Goal: Task Accomplishment & Management: Manage account settings

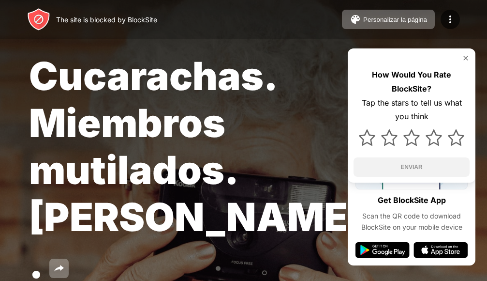
click at [465, 59] on img at bounding box center [466, 58] width 8 height 8
click at [406, 156] on div "How Would You Rate BlockSite? Tap the stars to tell us what you think ENVIAR" at bounding box center [412, 115] width 128 height 134
click at [386, 166] on div "How Would You Rate BlockSite? Tap the stars to tell us what you think ENVIAR" at bounding box center [412, 115] width 128 height 134
drag, startPoint x: 406, startPoint y: 156, endPoint x: 334, endPoint y: 200, distance: 84.5
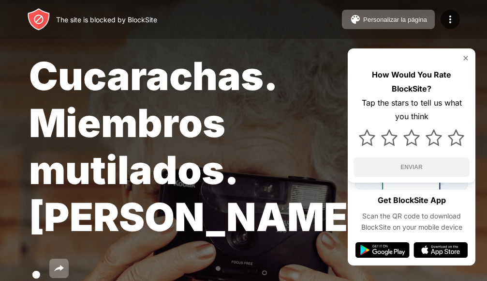
click at [335, 200] on div "Cucarachas. Miembros mutilados. [PERSON_NAME]. Oops! [DOMAIN_NAME] no está disp…" at bounding box center [243, 212] width 487 height 424
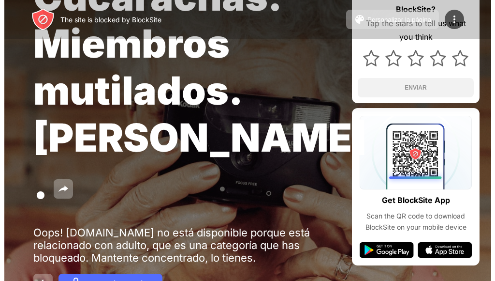
scroll to position [97, 0]
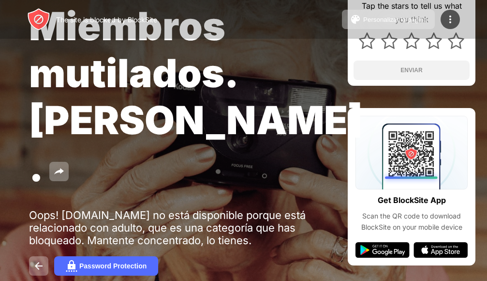
click at [0, 0] on div at bounding box center [0, 0] width 0 height 0
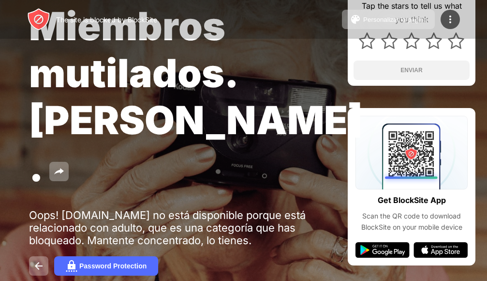
click at [0, 0] on div at bounding box center [0, 0] width 0 height 0
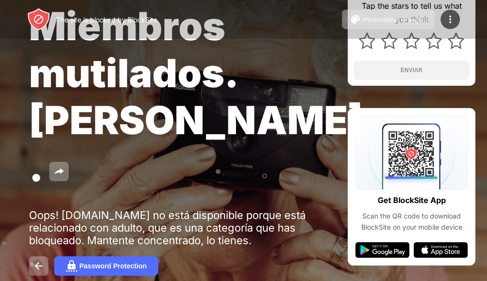
click at [0, 0] on div at bounding box center [0, 0] width 0 height 0
drag, startPoint x: 74, startPoint y: 222, endPoint x: 75, endPoint y: 217, distance: 4.9
click at [0, 0] on div at bounding box center [0, 0] width 0 height 0
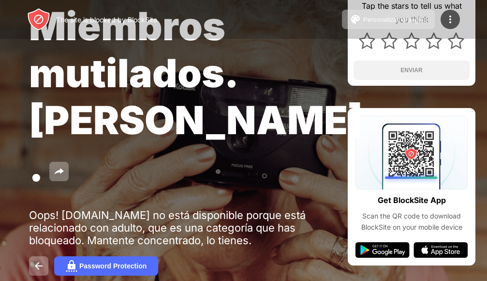
click at [0, 0] on div at bounding box center [0, 0] width 0 height 0
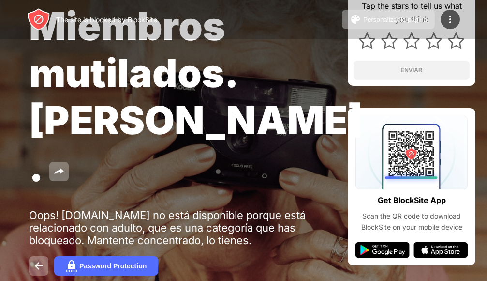
click at [0, 0] on div at bounding box center [0, 0] width 0 height 0
drag, startPoint x: 111, startPoint y: 220, endPoint x: 138, endPoint y: 196, distance: 36.4
click at [0, 0] on div at bounding box center [0, 0] width 0 height 0
click at [65, 165] on img at bounding box center [59, 171] width 12 height 12
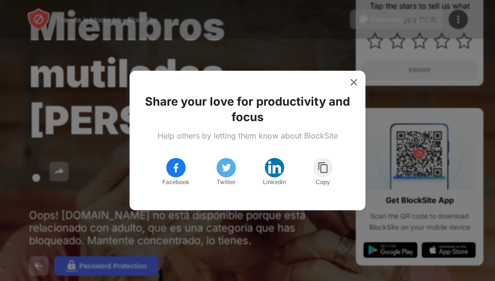
click at [229, 167] on img at bounding box center [227, 168] width 12 height 12
